Goal: Transaction & Acquisition: Book appointment/travel/reservation

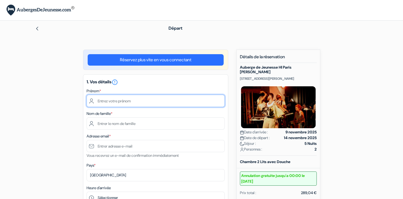
click at [123, 101] on input "text" at bounding box center [156, 101] width 138 height 12
type input "[PERSON_NAME]"
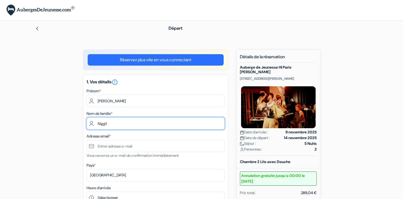
type input "Niggli"
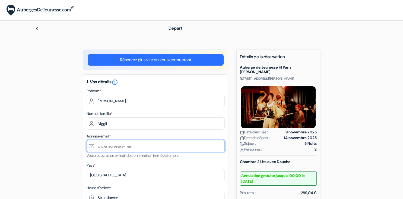
click at [99, 145] on input "text" at bounding box center [156, 146] width 138 height 12
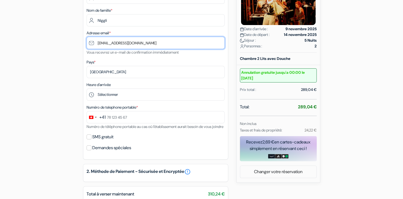
scroll to position [105, 0]
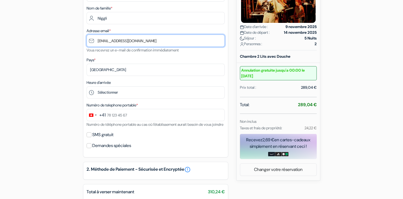
type input "[EMAIL_ADDRESS][DOMAIN_NAME]"
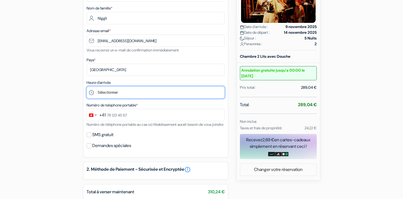
click at [87, 86] on select "Sélectionner 15:00 16:00 17:00 18:00 19:00 20:00 21:00 22:00 23:00 0:00" at bounding box center [156, 92] width 138 height 12
select select "15"
click option "15:00" at bounding box center [0, 0] width 0 height 0
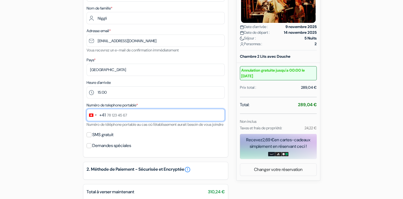
click at [136, 115] on input "text" at bounding box center [156, 115] width 138 height 12
type input "79 209 06 23"
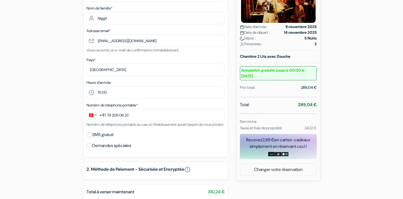
click at [161, 138] on div "SMS gratuit" at bounding box center [156, 135] width 138 height 8
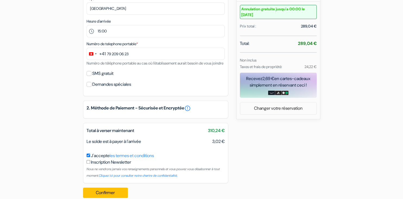
scroll to position [181, 0]
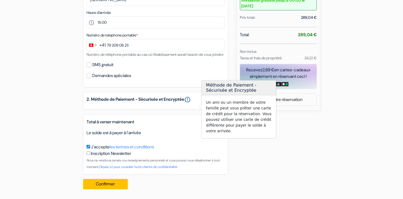
click at [191, 99] on link "error_outline" at bounding box center [187, 99] width 7 height 7
click at [312, 143] on div "add_box Auberge de Jeunesse HI Paris [PERSON_NAME] [STREET_ADDRESS][PERSON_NAME…" at bounding box center [202, 33] width 359 height 319
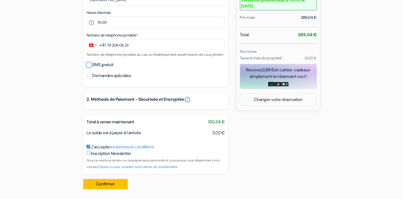
click at [90, 65] on input "SMS gratuit" at bounding box center [89, 64] width 5 height 5
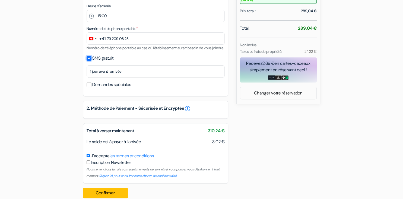
click at [89, 61] on input "SMS gratuit" at bounding box center [89, 58] width 5 height 5
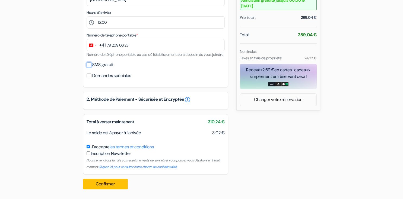
click at [89, 63] on input "SMS gratuit" at bounding box center [89, 64] width 5 height 5
checkbox input "true"
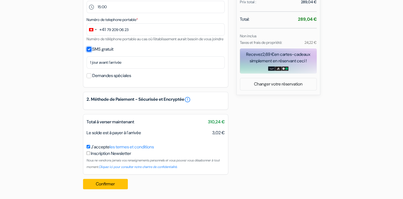
scroll to position [197, 0]
click at [116, 183] on button "Confirmer Loading..." at bounding box center [105, 183] width 45 height 10
click at [109, 184] on div "Confirmer Loading... Traitement de la demande..." at bounding box center [107, 183] width 48 height 19
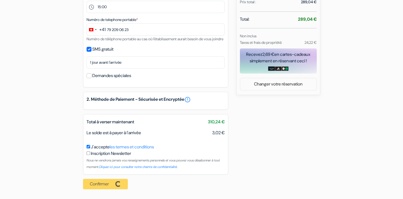
click at [109, 184] on div "Confirmer Loading... Traitement de la demande..." at bounding box center [107, 183] width 48 height 19
click at [109, 183] on div "Confirmer Loading... Traitement de la demande..." at bounding box center [107, 183] width 48 height 19
click at [89, 76] on input "Demandes spéciales" at bounding box center [89, 75] width 5 height 5
checkbox input "true"
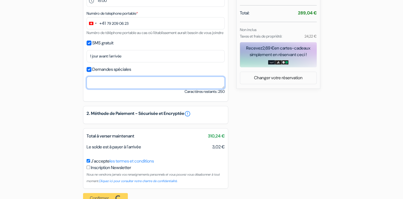
click at [94, 89] on textarea at bounding box center [156, 82] width 138 height 12
type textarea "m"
type textarea "je suis membre de Swiss Youth Hostels: Nr. 055-30071838"
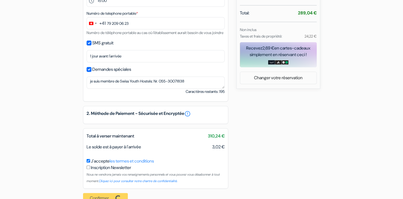
click at [289, 123] on div "add_box Auberge de Jeunesse HI Paris [PERSON_NAME] [STREET_ADDRESS][PERSON_NAME…" at bounding box center [202, 30] width 359 height 354
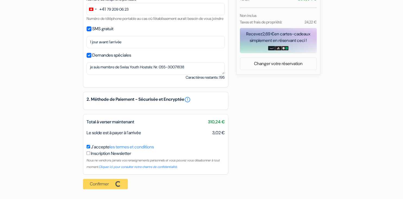
scroll to position [217, 0]
drag, startPoint x: 401, startPoint y: 196, endPoint x: 160, endPoint y: 166, distance: 243.4
click at [104, 182] on div "Confirmer Loading... Traitement de la demande..." at bounding box center [107, 183] width 48 height 19
click at [107, 183] on div "Confirmer Loading... Traitement de la demande..." at bounding box center [107, 183] width 48 height 19
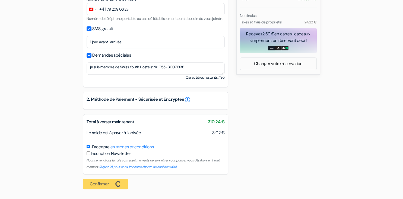
click at [107, 183] on div "Confirmer Loading... Traitement de la demande..." at bounding box center [107, 183] width 48 height 19
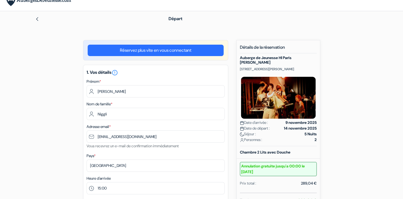
scroll to position [0, 0]
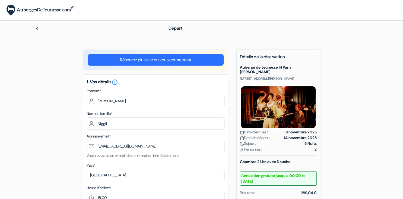
click at [173, 58] on link "Réservez plus vite en vous connectant" at bounding box center [156, 59] width 136 height 11
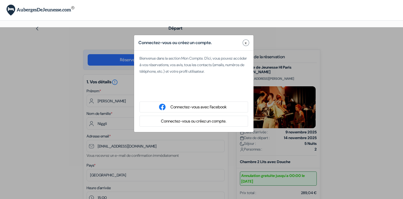
click at [245, 42] on span "x" at bounding box center [246, 43] width 2 height 6
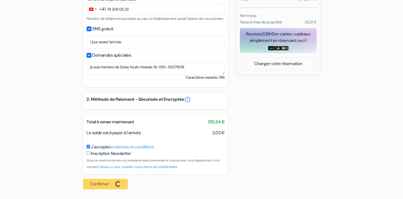
scroll to position [217, 0]
click at [120, 122] on span "Total à verser maintenant" at bounding box center [111, 122] width 48 height 6
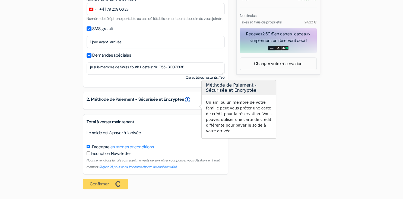
click at [191, 99] on link "error_outline" at bounding box center [187, 99] width 7 height 7
click at [345, 136] on div "add_box Auberge de Jeunesse HI Paris [PERSON_NAME] [STREET_ADDRESS][PERSON_NAME…" at bounding box center [202, 16] width 359 height 354
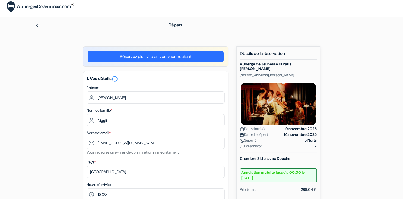
scroll to position [0, 0]
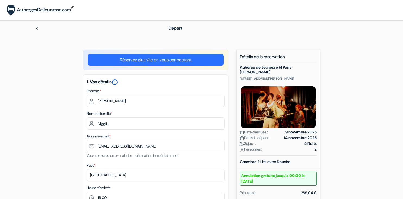
click at [117, 81] on icon "error_outline" at bounding box center [115, 82] width 7 height 7
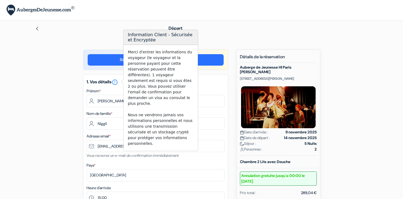
click at [98, 34] on div "Départ" at bounding box center [202, 28] width 359 height 15
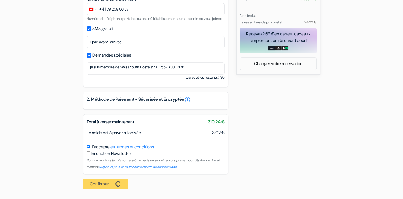
scroll to position [217, 0]
